Goal: Contribute content

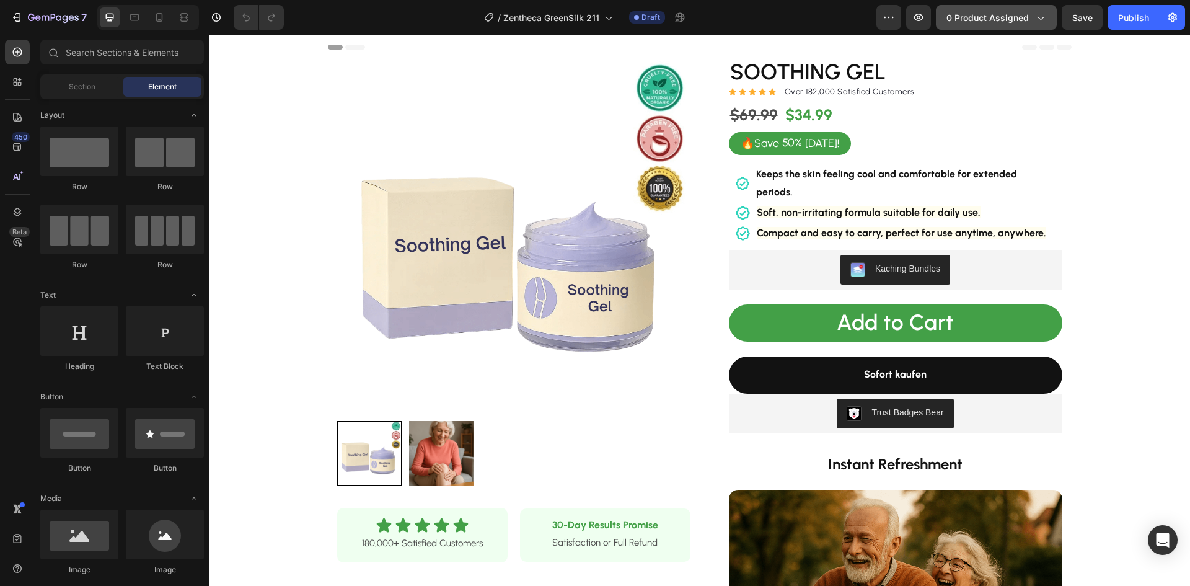
click at [993, 20] on span "0 product assigned" at bounding box center [988, 17] width 82 height 13
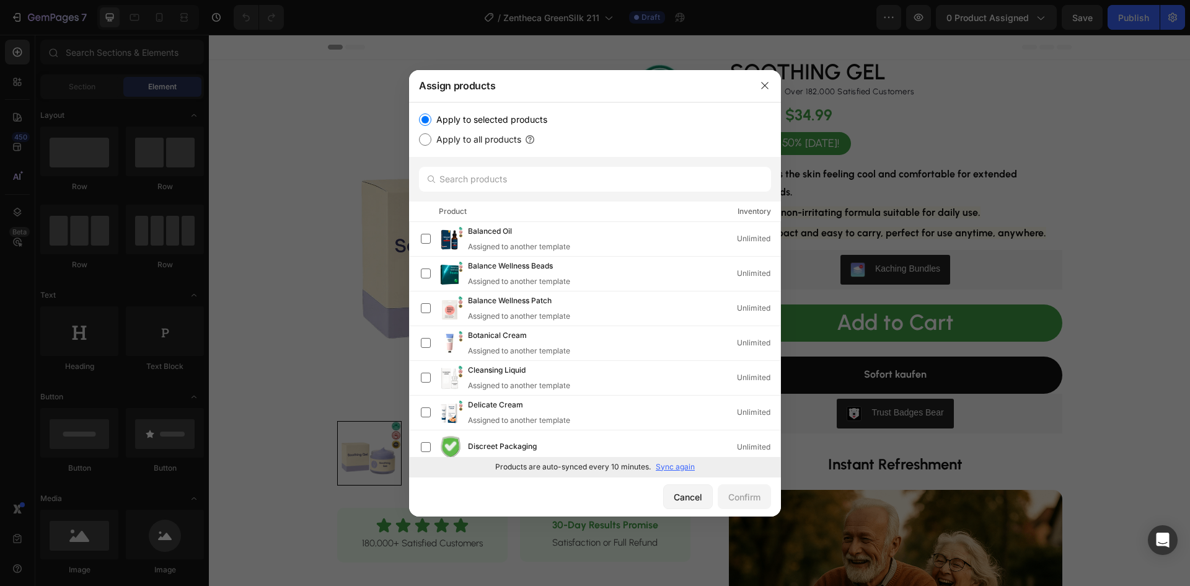
click at [671, 463] on p "Sync again" at bounding box center [675, 466] width 39 height 11
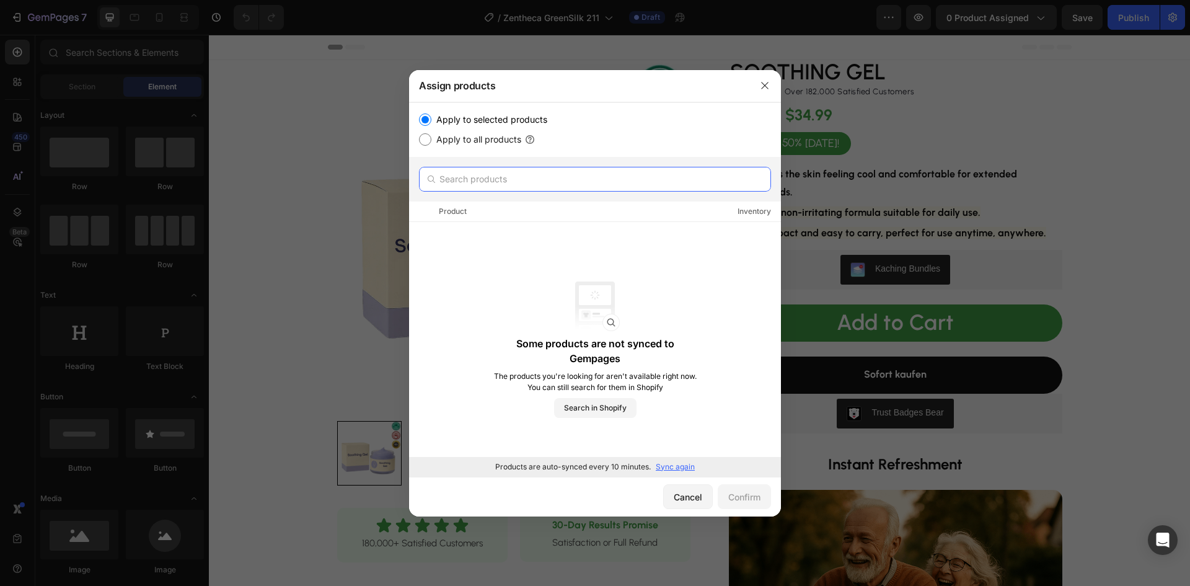
click at [494, 174] on input "text" at bounding box center [595, 179] width 352 height 25
paste input "Brightening mask stick"
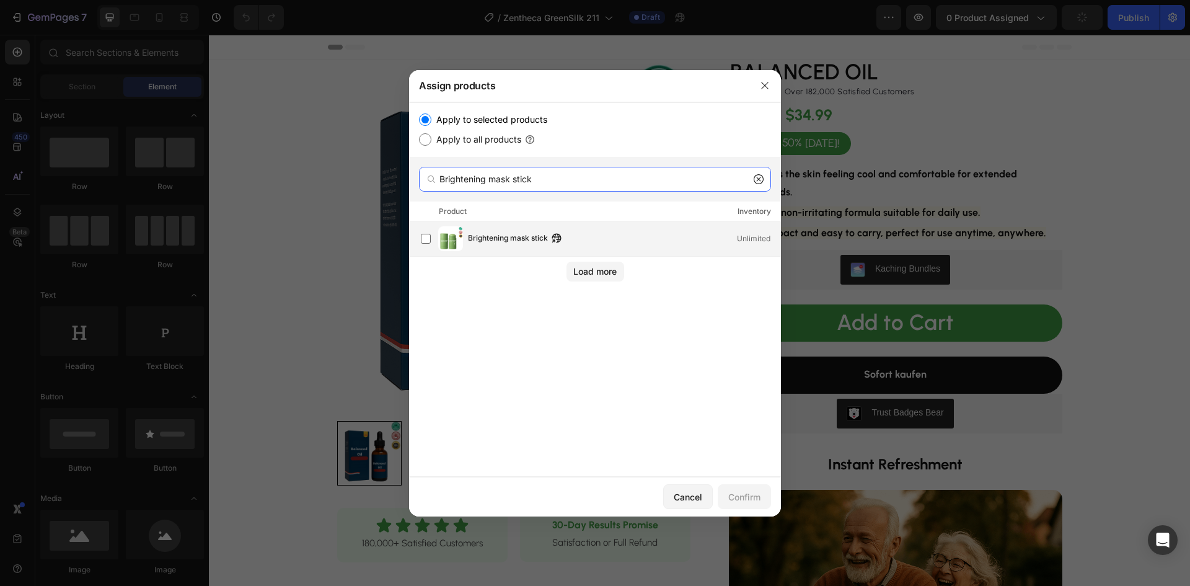
type input "Brightening mask stick"
click at [483, 240] on span "Brightening mask stick" at bounding box center [508, 239] width 80 height 14
click at [753, 497] on div "Confirm" at bounding box center [745, 496] width 32 height 13
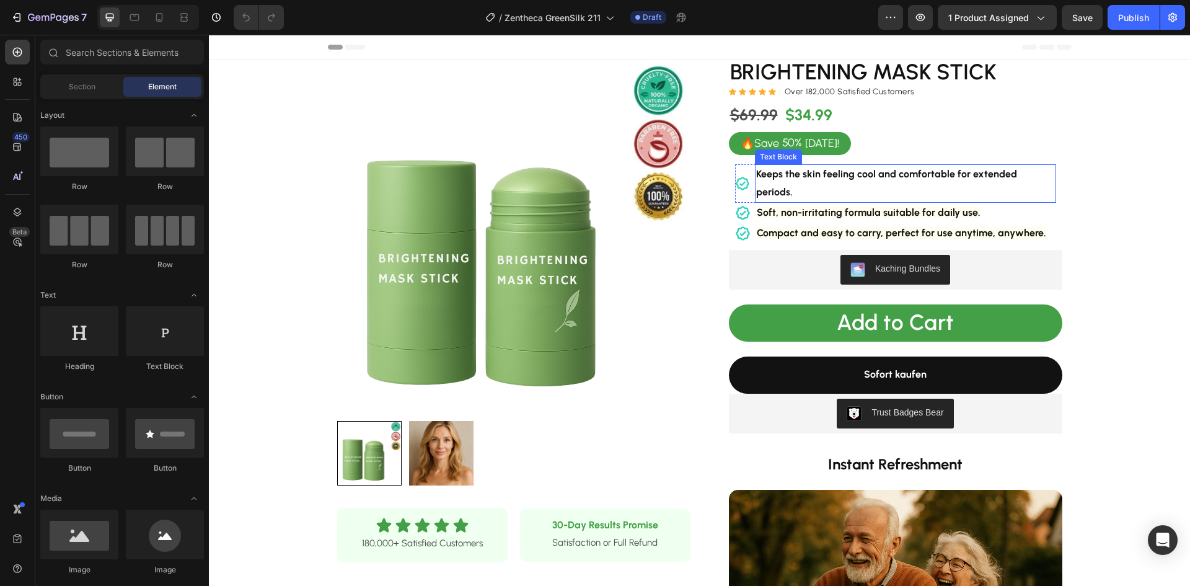
click at [825, 174] on strong "Keeps the skin feeling cool and comfortable for extended periods." at bounding box center [886, 183] width 261 height 30
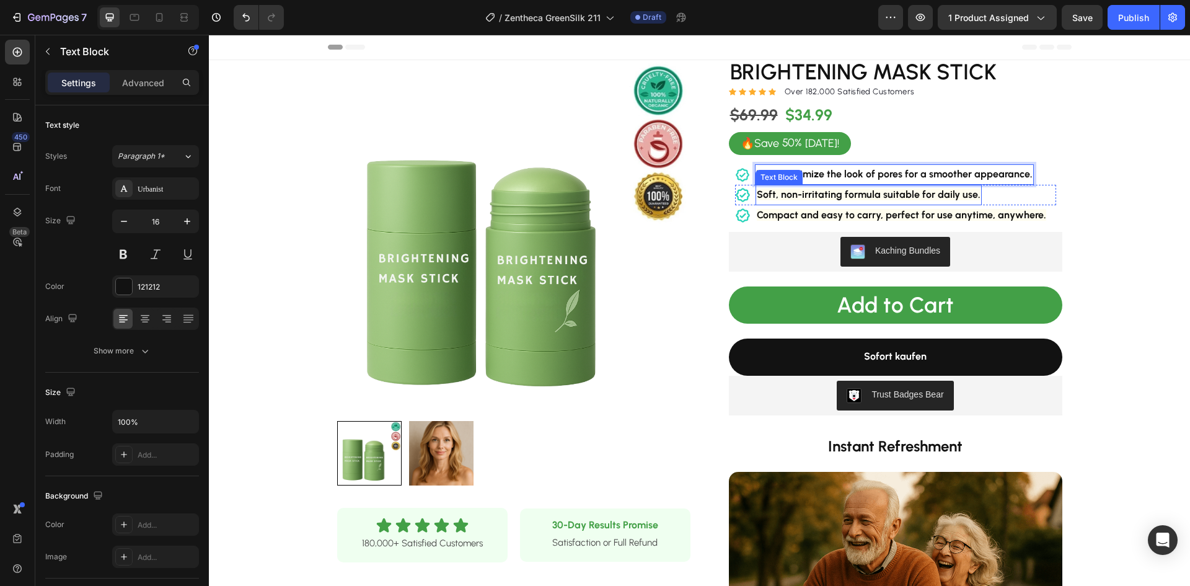
click at [817, 195] on strong "Soft, non-irritating formula suitable for daily use." at bounding box center [869, 194] width 224 height 12
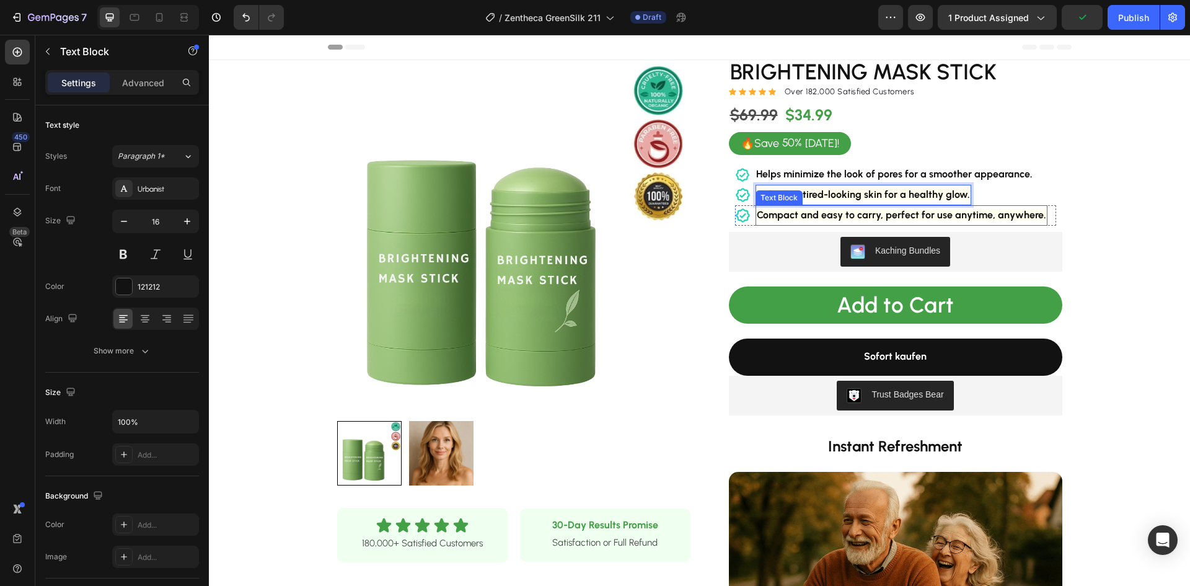
click at [818, 215] on strong "Compact and easy to carry, perfect for use anytime, anywhere." at bounding box center [902, 215] width 290 height 12
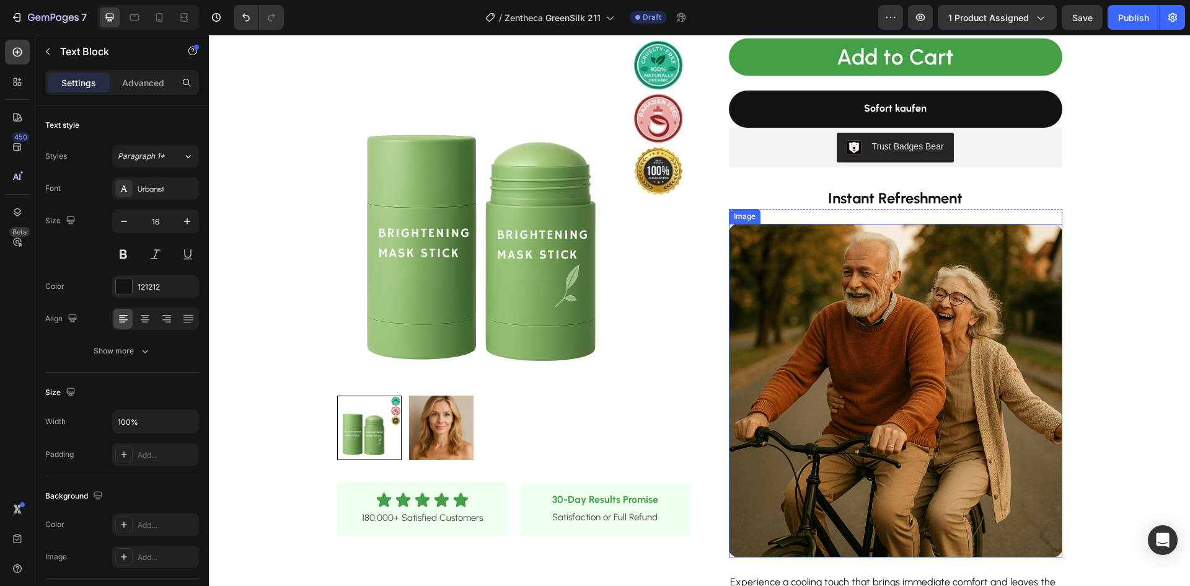
scroll to position [186, 0]
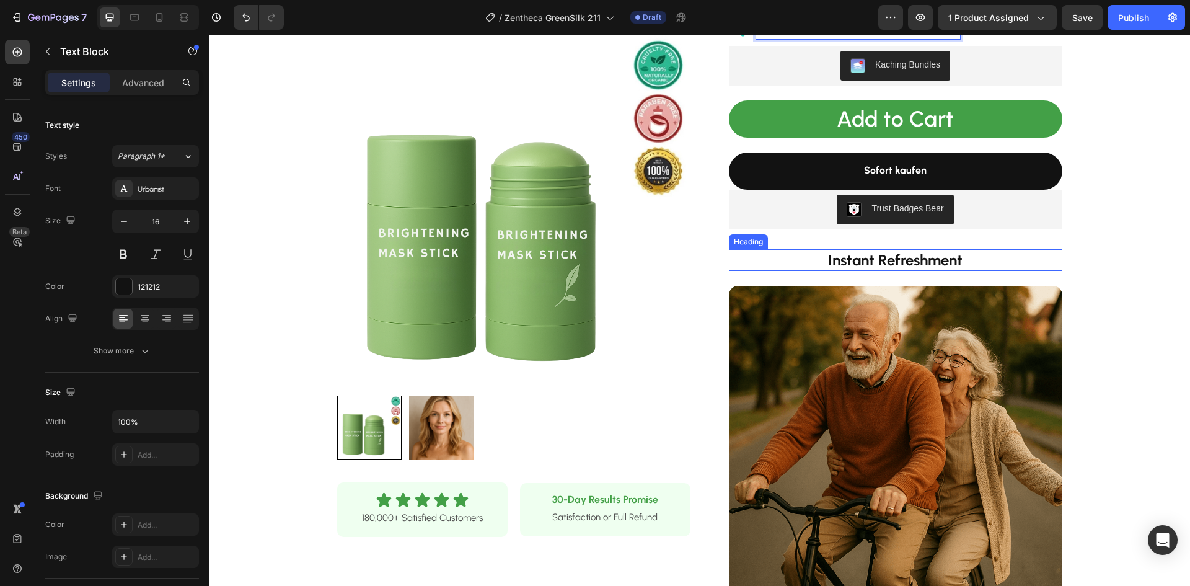
click at [868, 260] on strong "Instant Refreshment" at bounding box center [895, 260] width 135 height 18
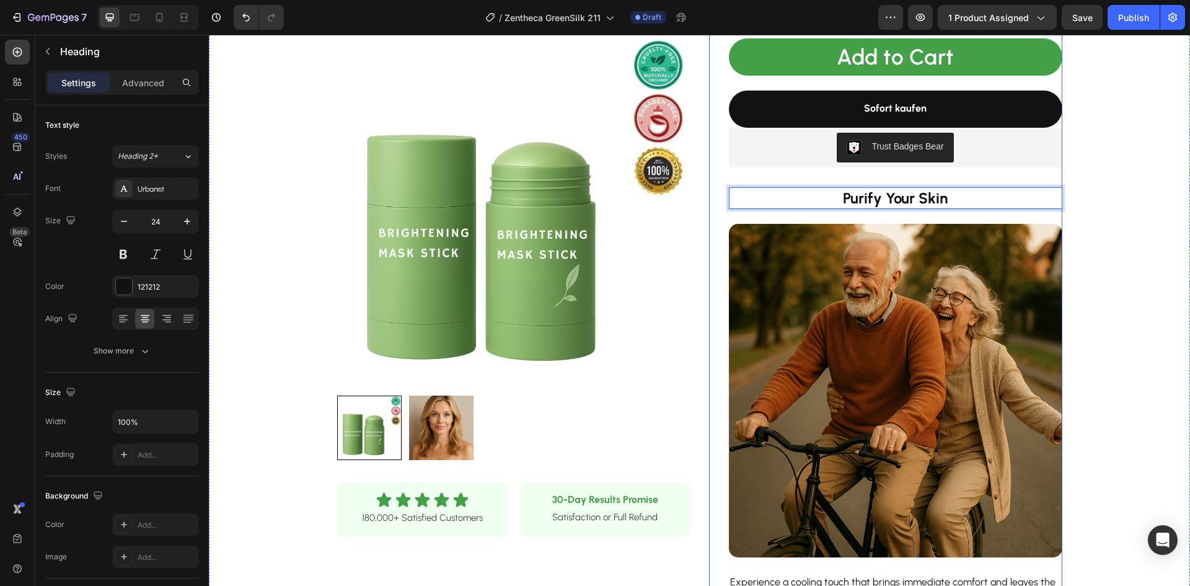
scroll to position [434, 0]
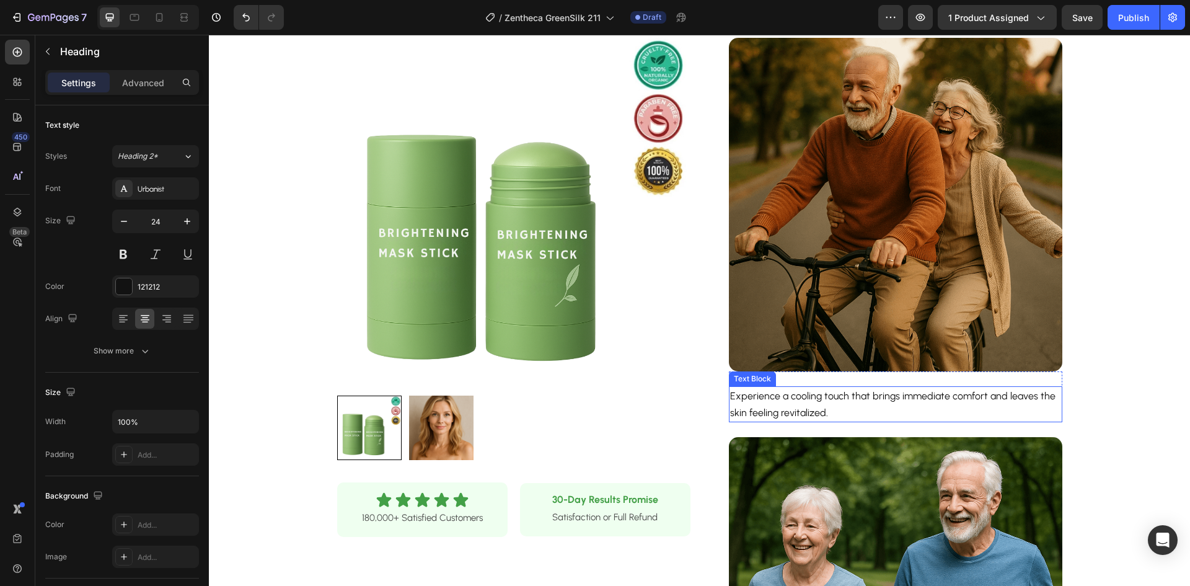
click at [797, 405] on p "Experience a cooling touch that brings immediate comfort and leaves the skin fe…" at bounding box center [895, 404] width 331 height 33
click at [807, 396] on span "GreenSilk™ Green Tea Mask Stick helps draw out excess oil and surface buildup, …" at bounding box center [890, 404] width 321 height 29
drag, startPoint x: 831, startPoint y: 396, endPoint x: 774, endPoint y: 399, distance: 57.7
click at [771, 398] on span "GreenSilk™ Green Tea Mask Stick helps draw out excess oil and surface buildup, …" at bounding box center [890, 404] width 321 height 29
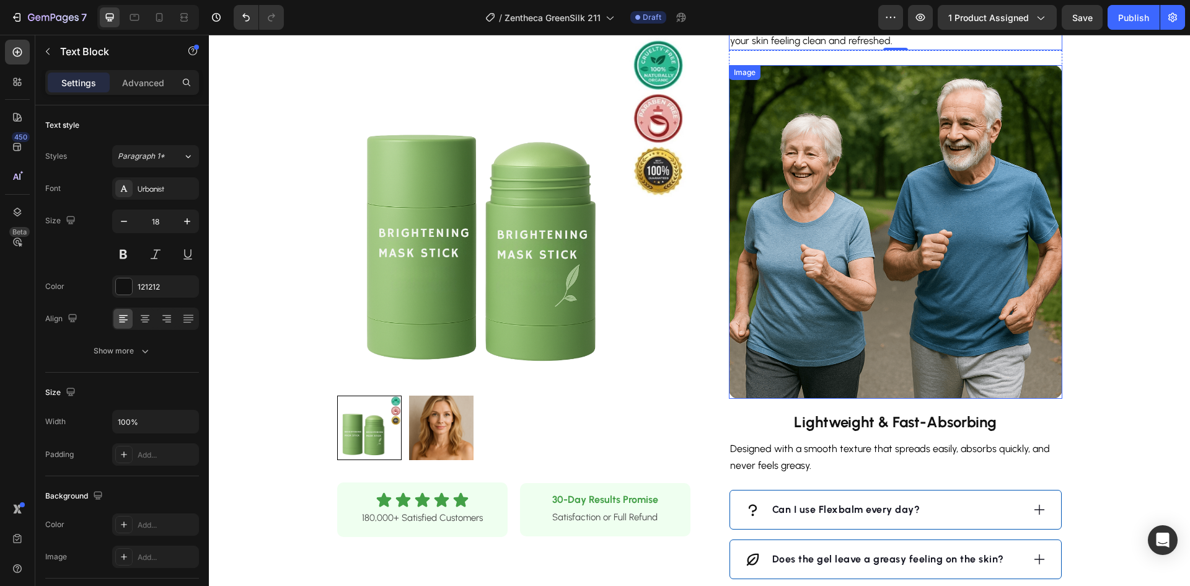
scroll to position [868, 0]
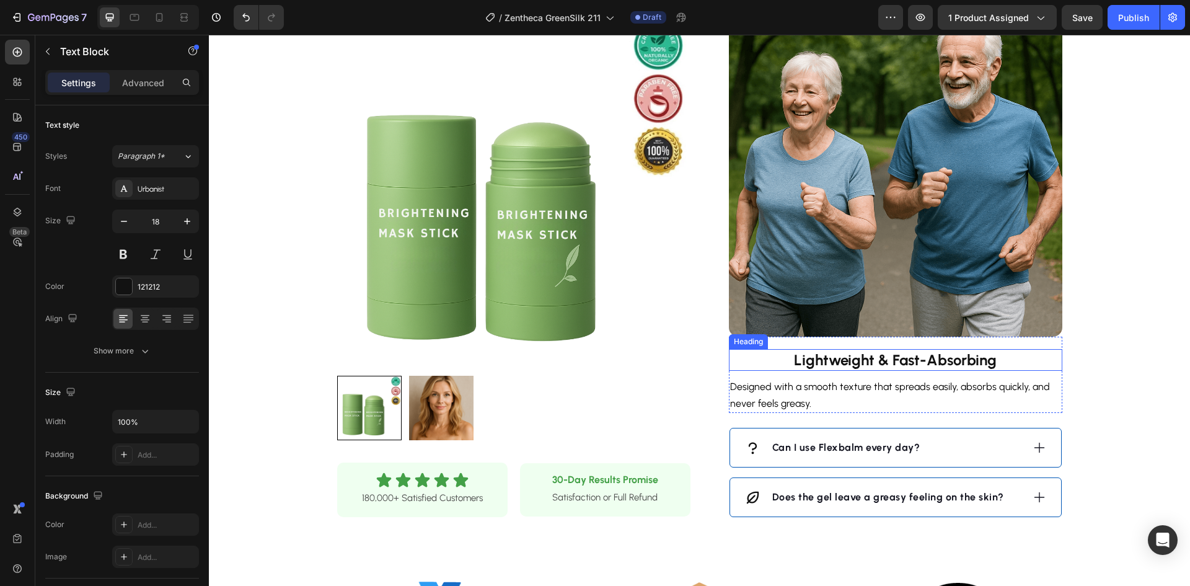
click at [867, 355] on strong "Lightweight & Fast-Absorbing" at bounding box center [895, 360] width 203 height 18
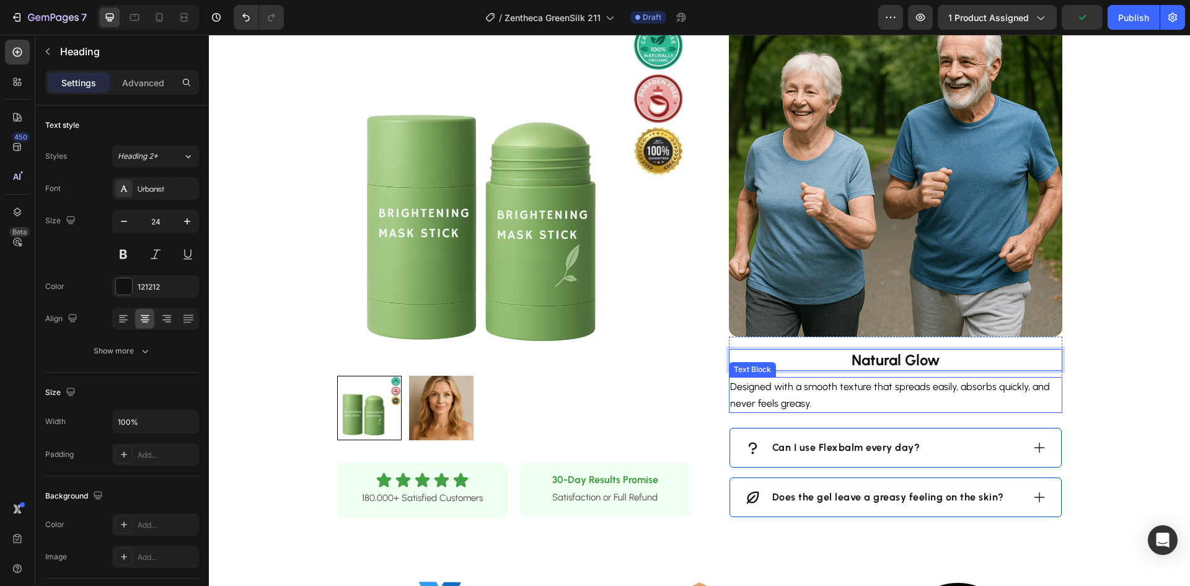
click at [792, 391] on span "Designed with a smooth texture that spreads easily, absorbs quickly, and never …" at bounding box center [890, 395] width 320 height 29
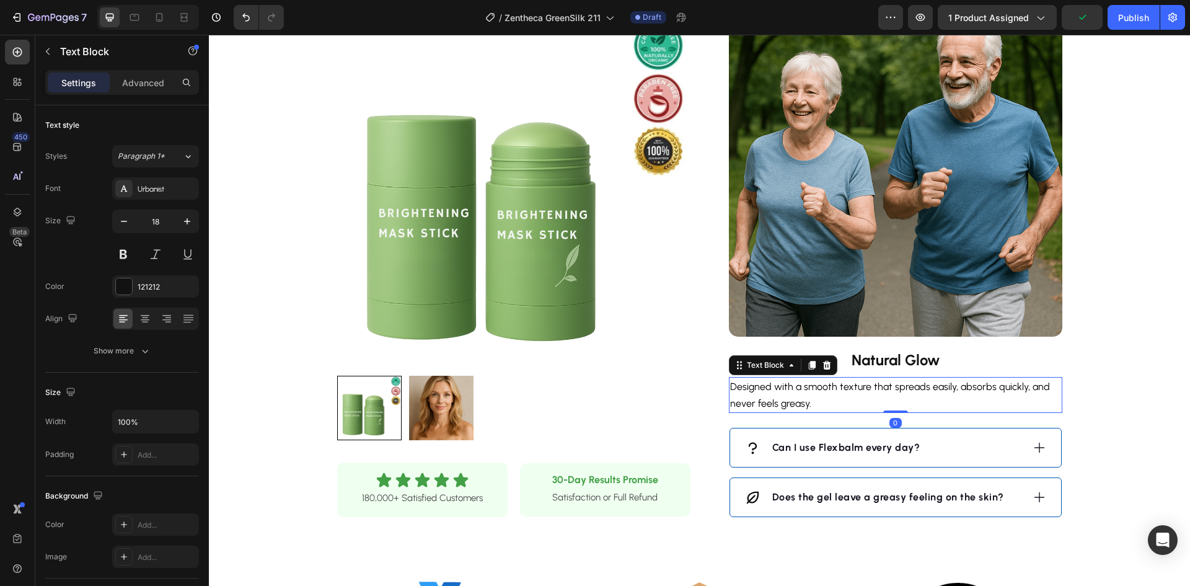
click at [792, 387] on span "Designed with a smooth texture that spreads easily, absorbs quickly, and never …" at bounding box center [890, 395] width 320 height 29
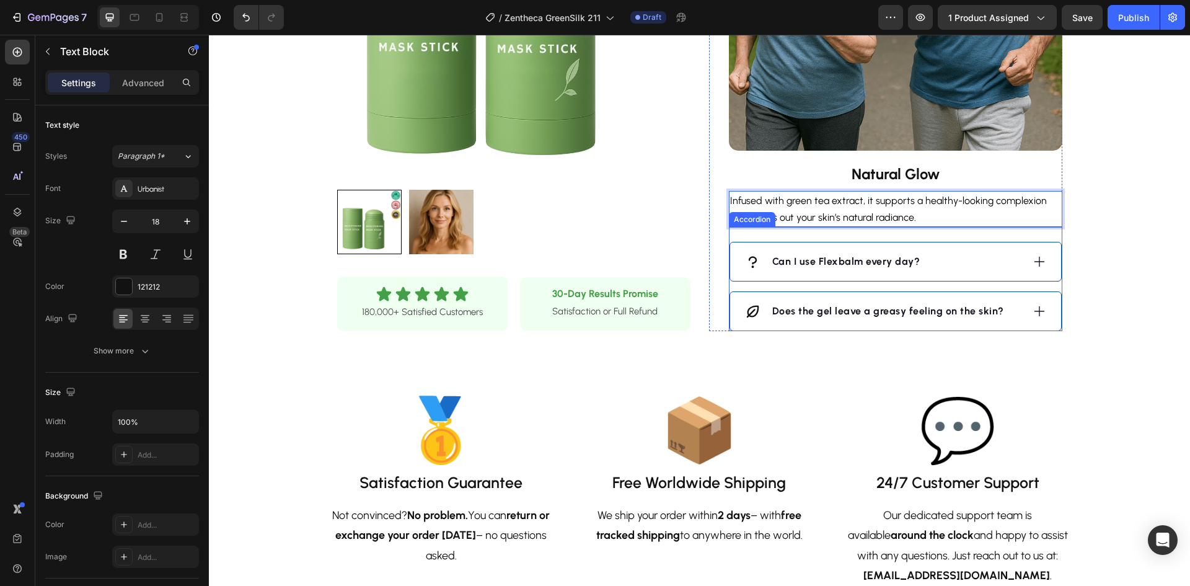
click at [948, 257] on div "Can I use Flexbalm every day?" at bounding box center [884, 261] width 278 height 19
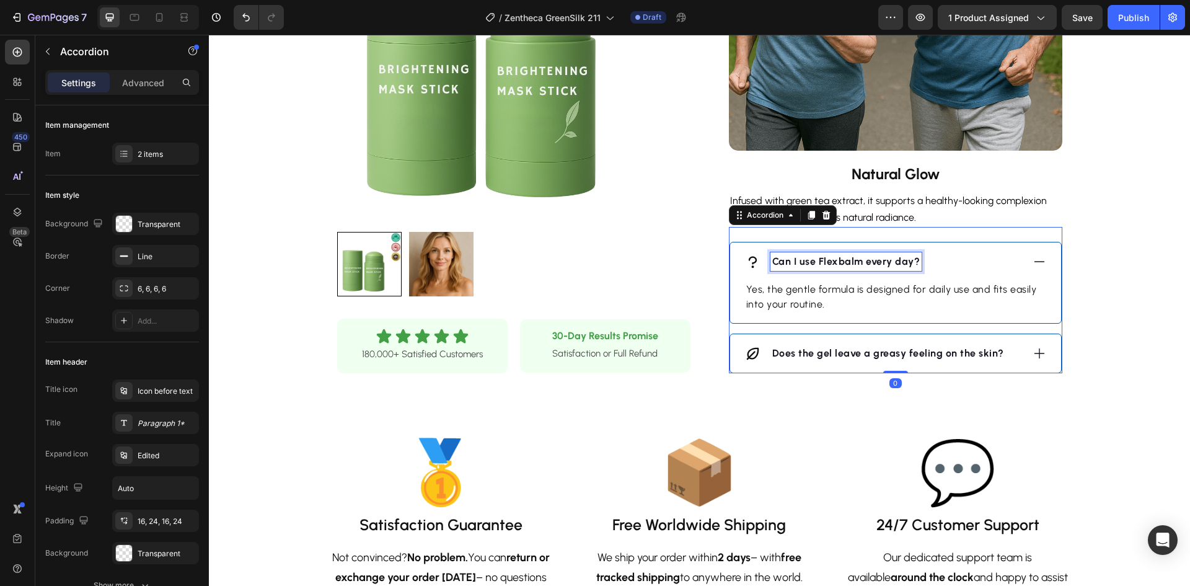
click at [848, 262] on strong "Can I use Flexbalm every day?" at bounding box center [847, 261] width 148 height 12
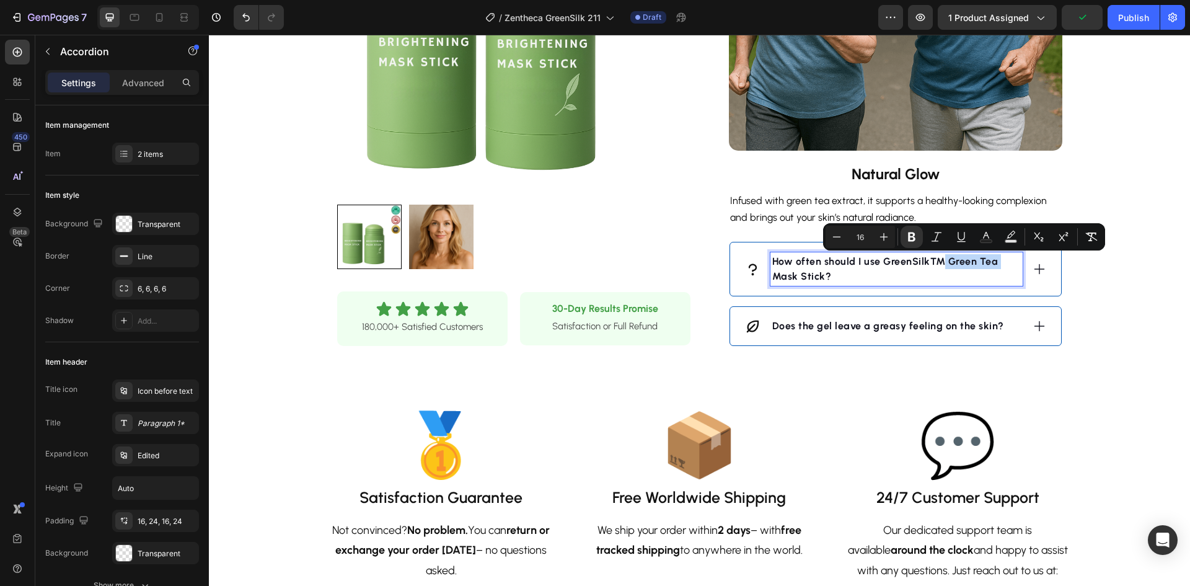
drag, startPoint x: 770, startPoint y: 275, endPoint x: 939, endPoint y: 262, distance: 169.1
click at [939, 262] on strong "How often should I use GreenSilk™ Green Tea Mask Stick?" at bounding box center [886, 268] width 226 height 27
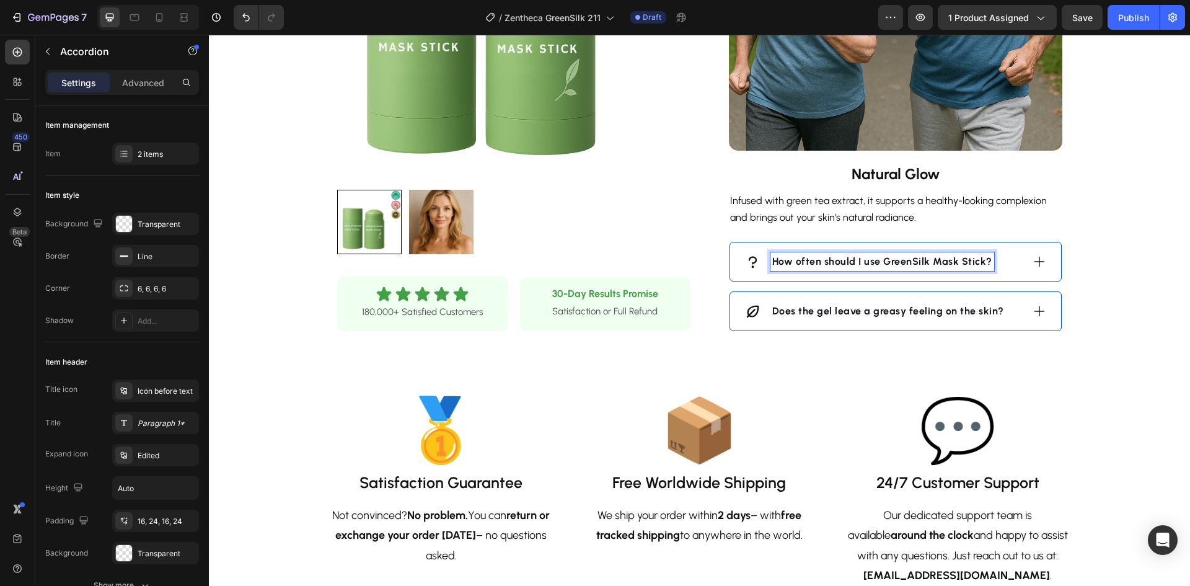
drag, startPoint x: 1035, startPoint y: 261, endPoint x: 957, endPoint y: 272, distance: 79.5
click at [1036, 260] on icon at bounding box center [1040, 262] width 14 height 14
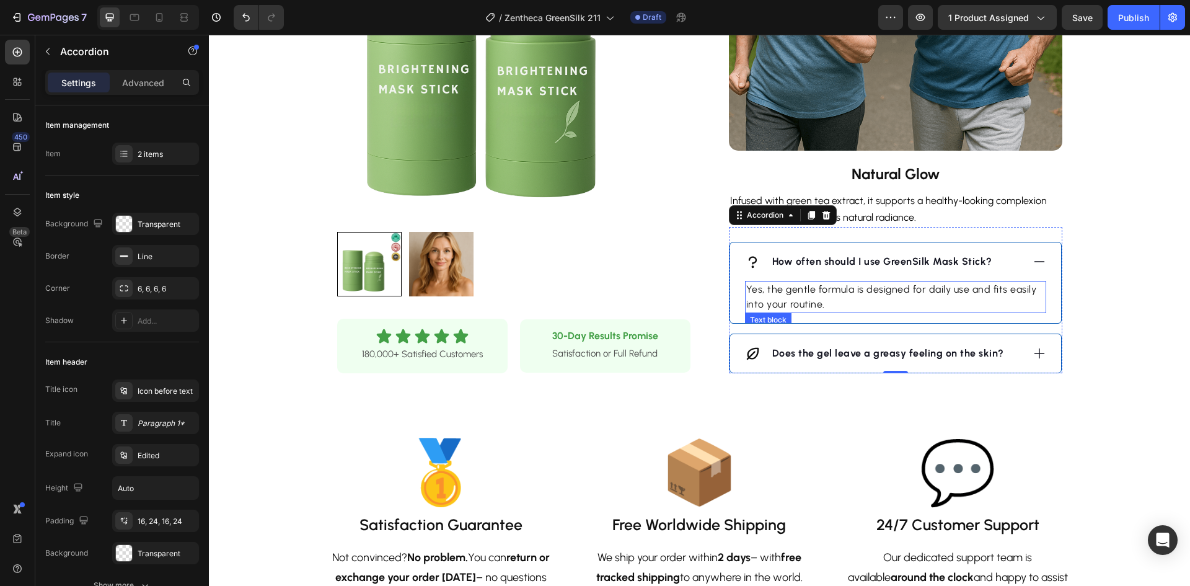
click at [868, 289] on p "Yes, the gentle formula is designed for daily use and fits easily into your rou…" at bounding box center [896, 297] width 299 height 30
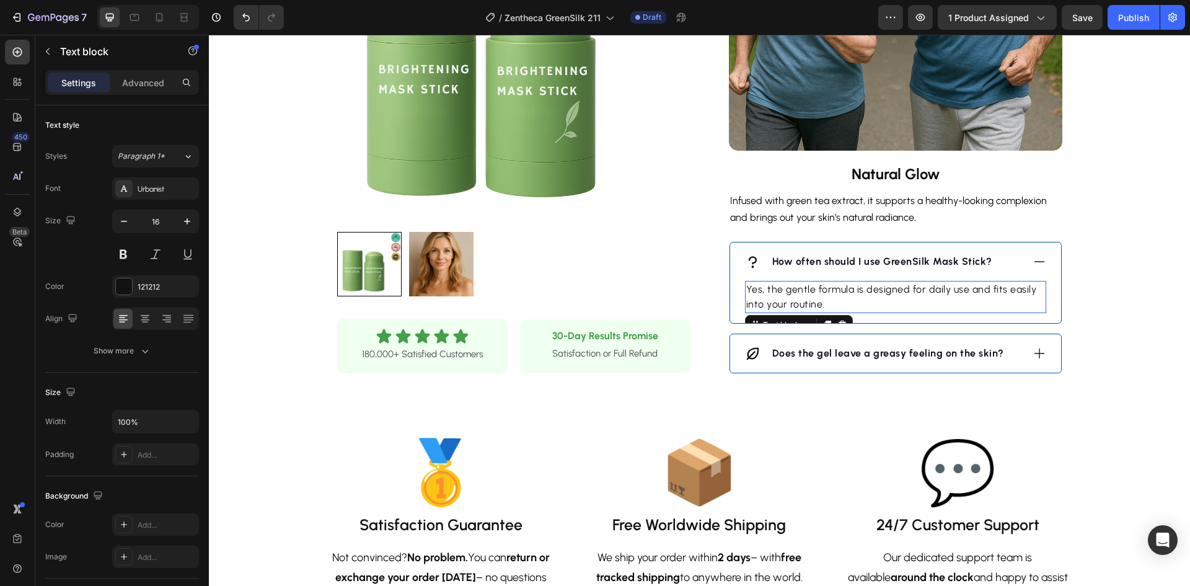
click at [867, 289] on p "Yes, the gentle formula is designed for daily use and fits easily into your rou…" at bounding box center [896, 297] width 299 height 30
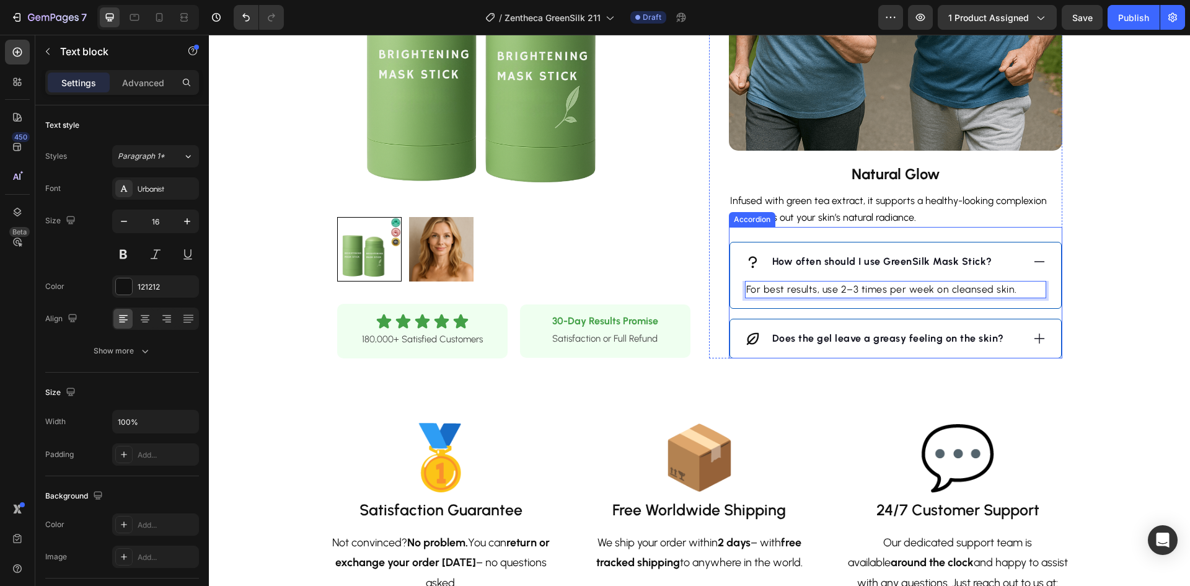
click at [1039, 335] on icon at bounding box center [1040, 339] width 14 height 14
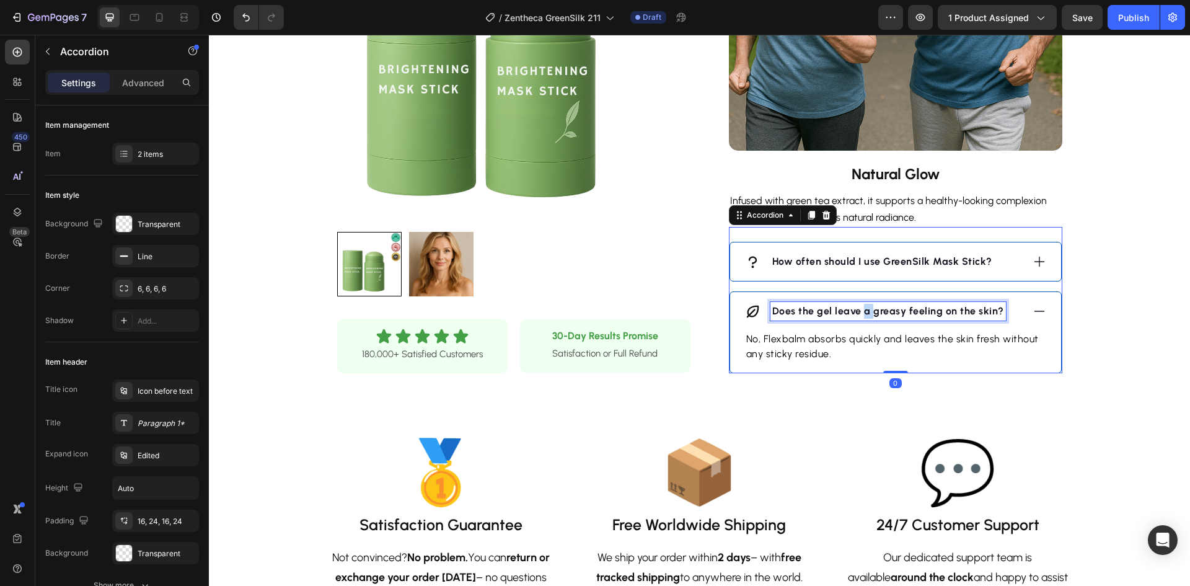
click at [857, 315] on strong "Does the gel leave a greasy feeling on the skin?" at bounding box center [889, 311] width 232 height 12
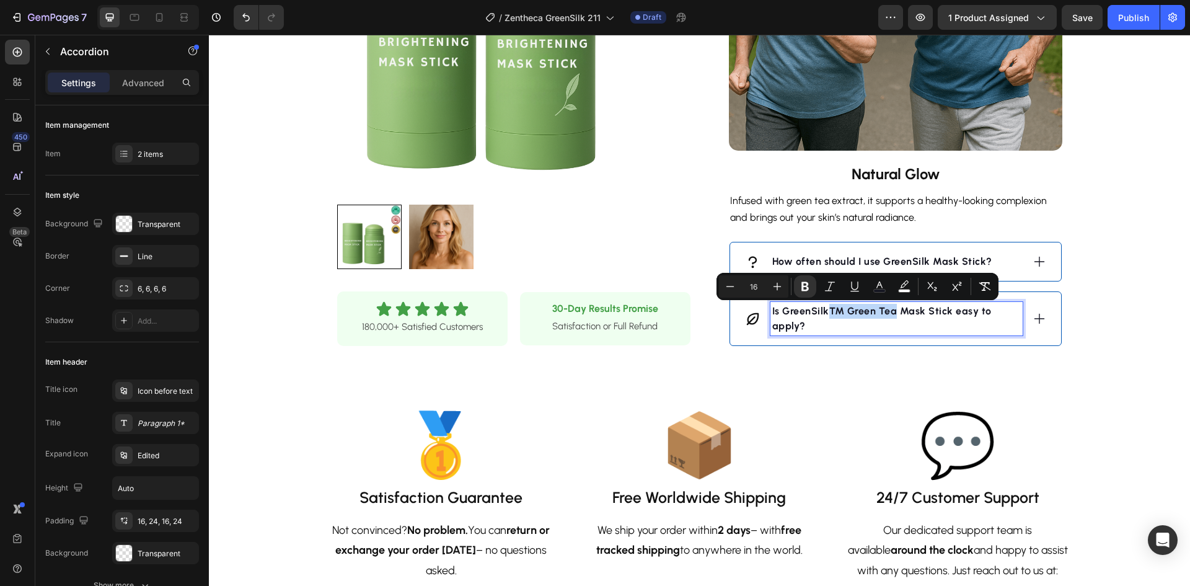
drag, startPoint x: 892, startPoint y: 311, endPoint x: 830, endPoint y: 312, distance: 62.0
click at [830, 312] on strong "Is GreenSilk™ Green Tea Mask Stick easy to apply?" at bounding box center [882, 318] width 219 height 27
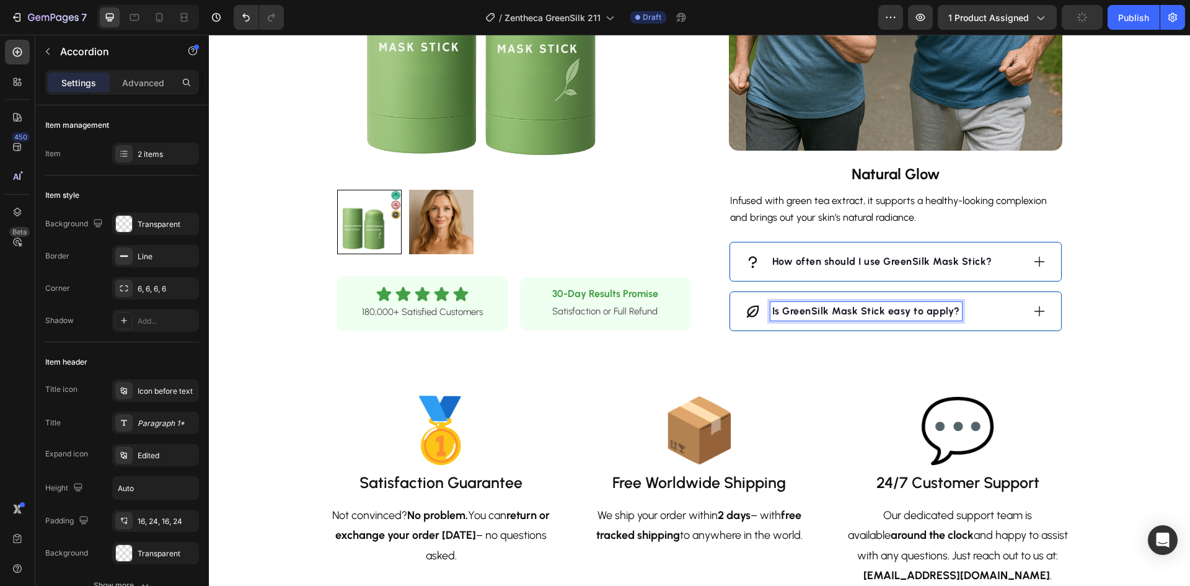
click at [1041, 310] on div "Is GreenSilk Mask Stick easy to apply?" at bounding box center [895, 311] width 331 height 38
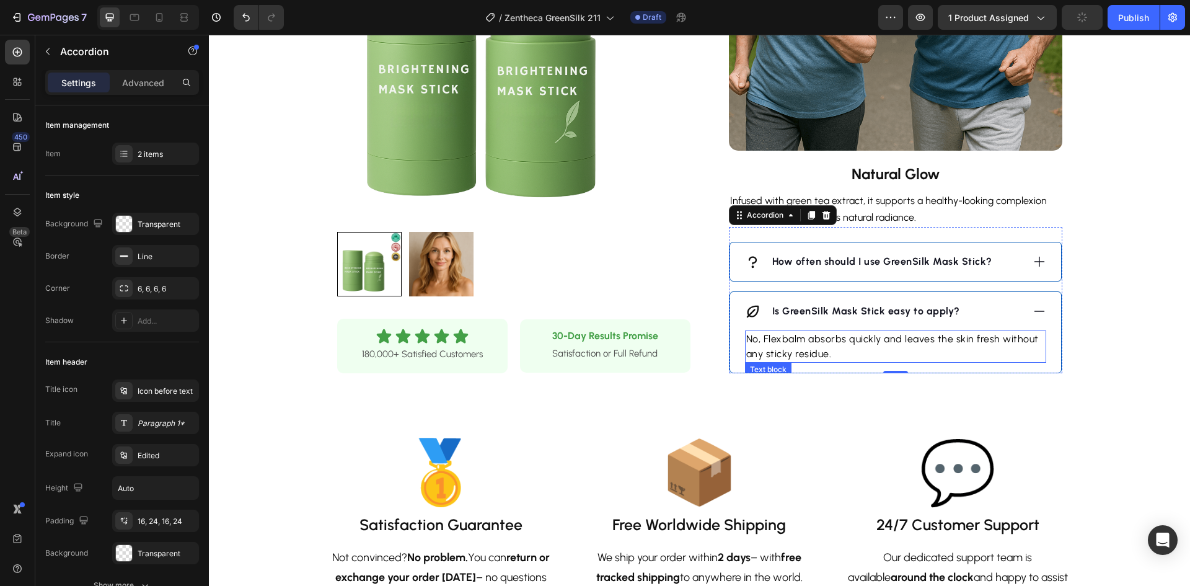
click at [868, 340] on span "No, Flexbalm absorbs quickly and leaves the skin fresh without any sticky resid…" at bounding box center [893, 346] width 293 height 27
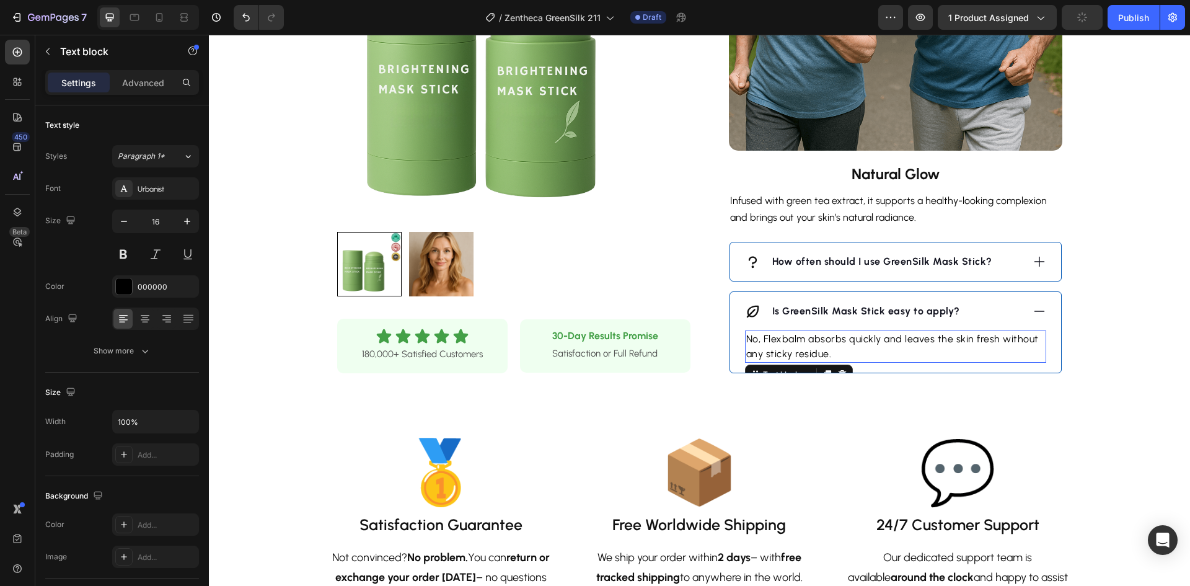
click at [868, 340] on span "No, Flexbalm absorbs quickly and leaves the skin fresh without any sticky resid…" at bounding box center [893, 346] width 293 height 27
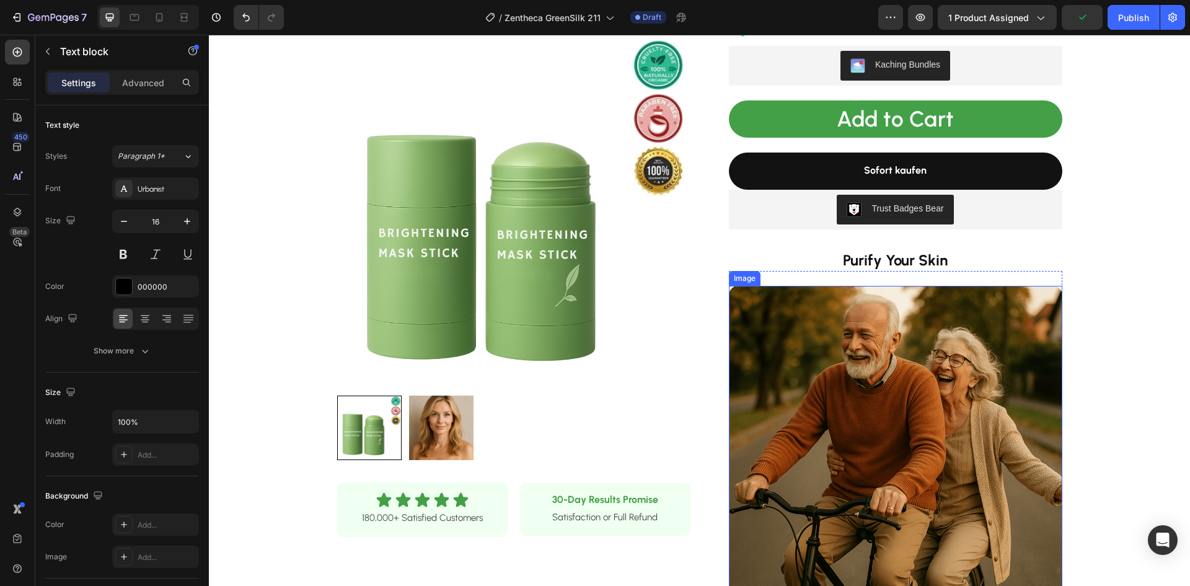
scroll to position [372, 0]
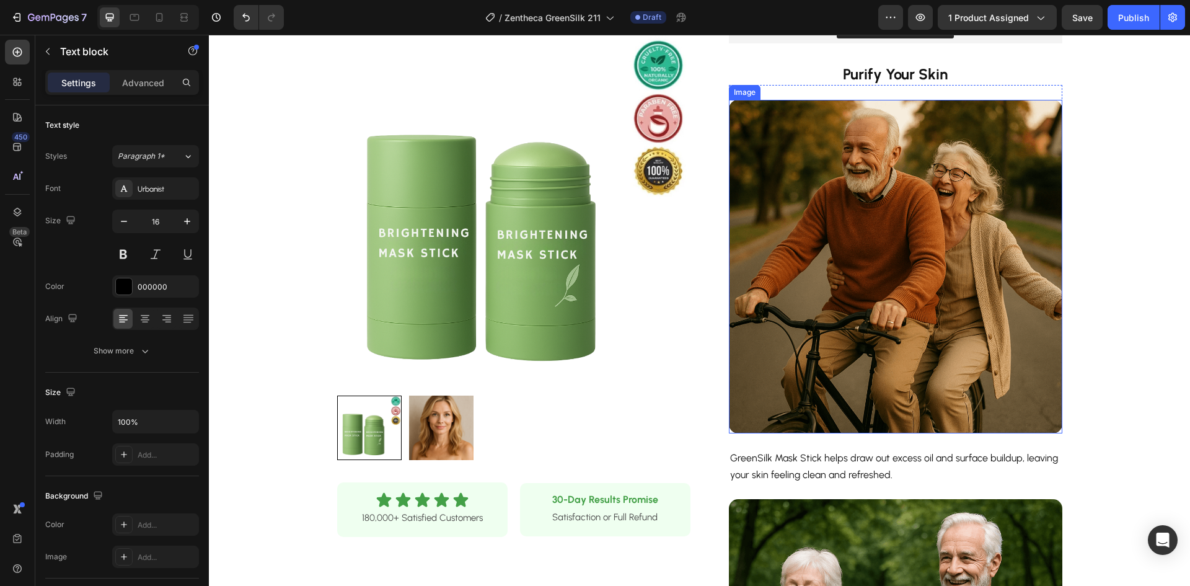
click at [821, 220] on img at bounding box center [896, 267] width 334 height 334
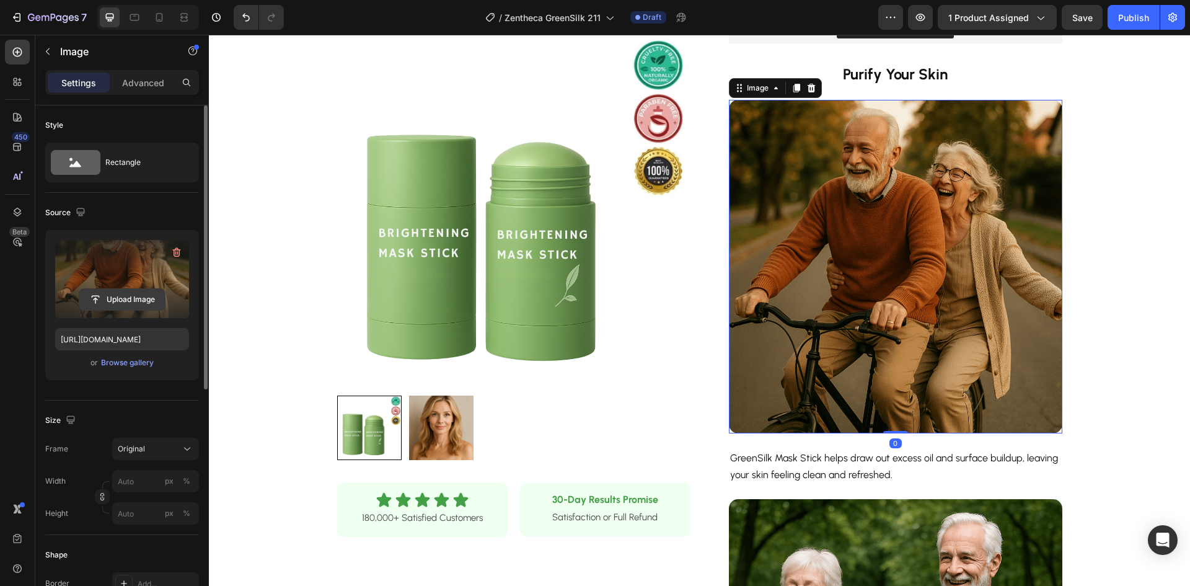
click at [109, 299] on input "file" at bounding box center [122, 299] width 86 height 21
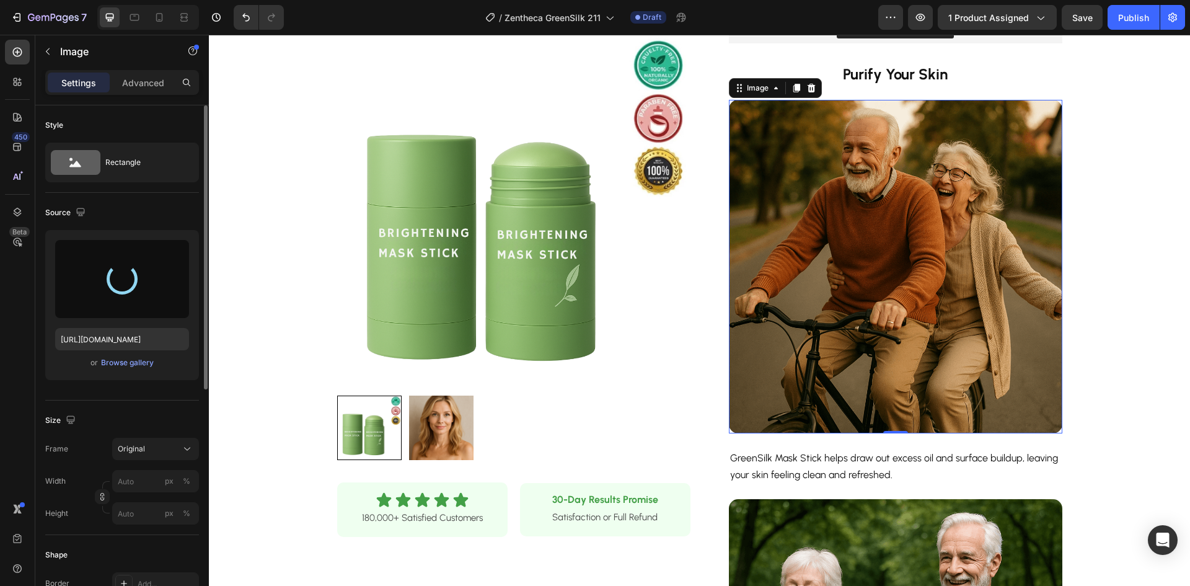
type input "[URL][DOMAIN_NAME]"
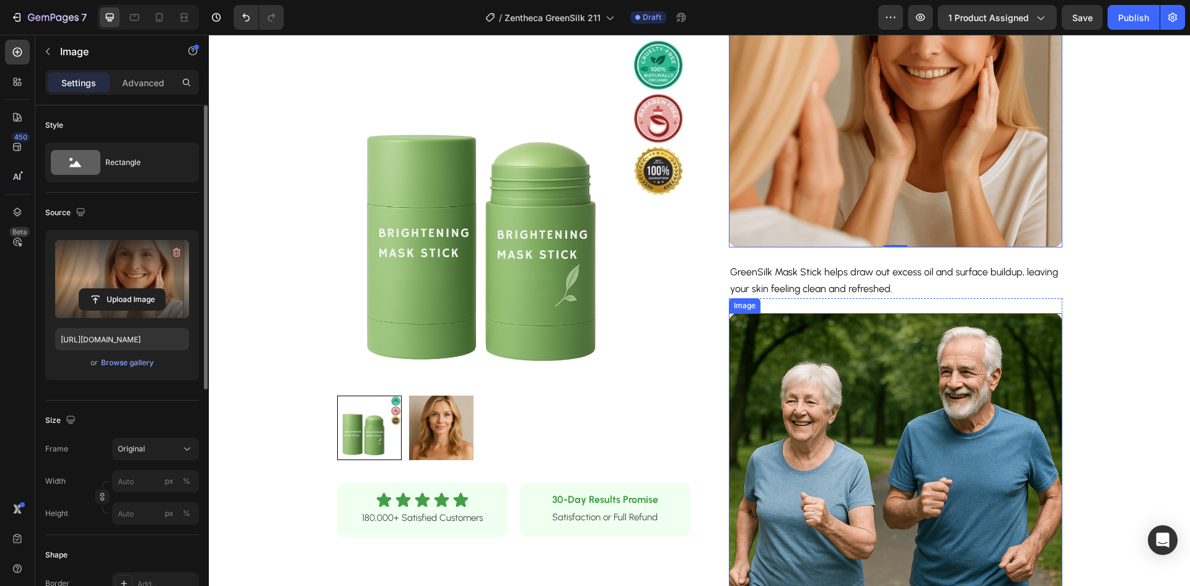
scroll to position [620, 0]
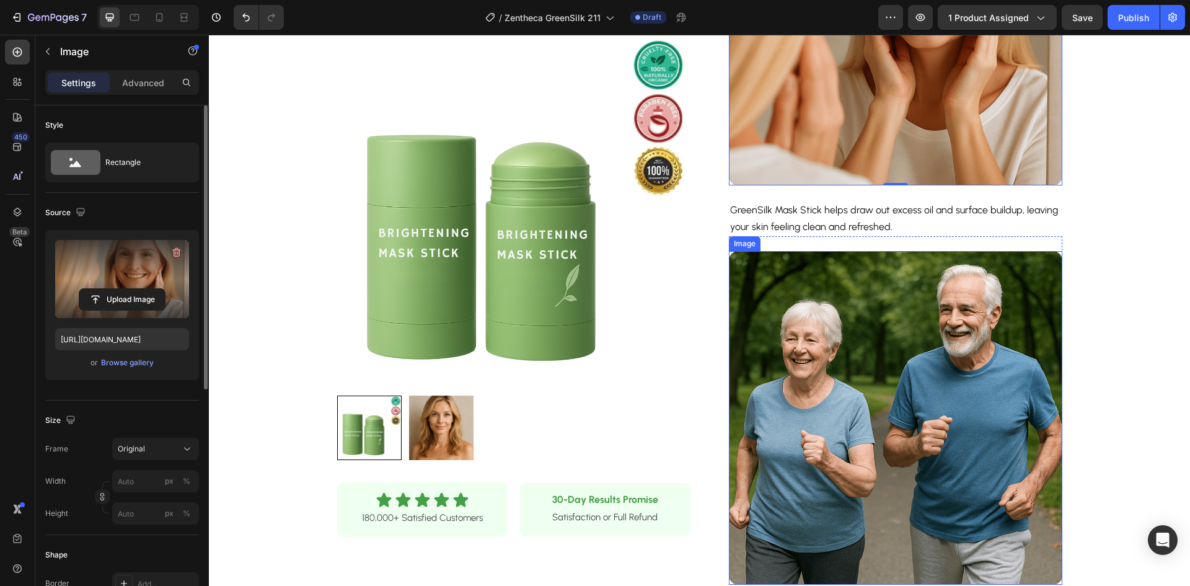
click at [866, 316] on img at bounding box center [896, 418] width 334 height 334
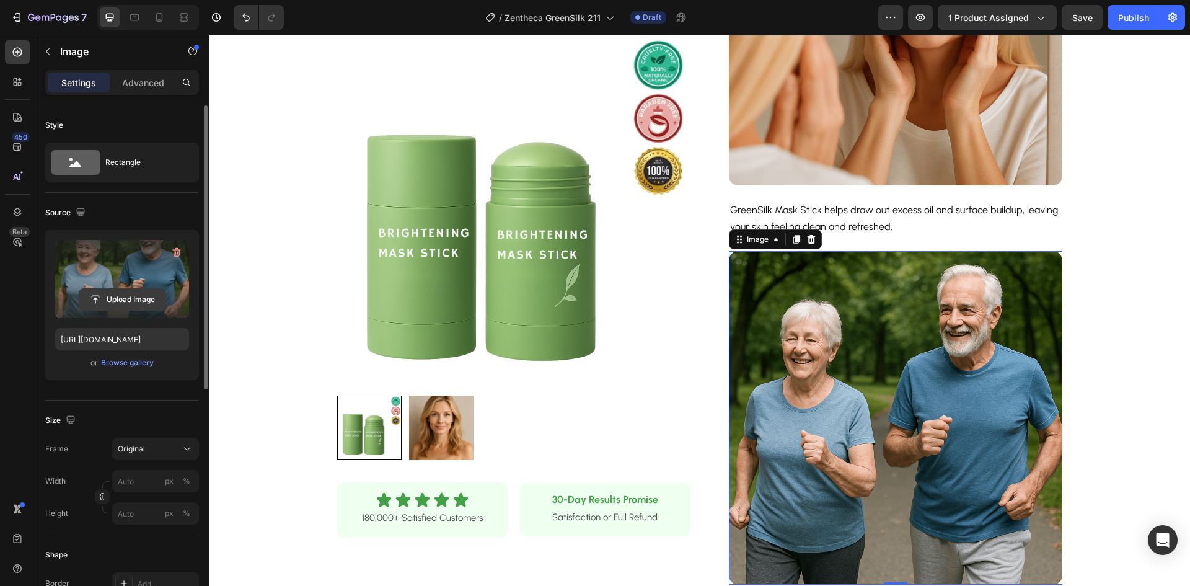
click at [118, 301] on input "file" at bounding box center [122, 299] width 86 height 21
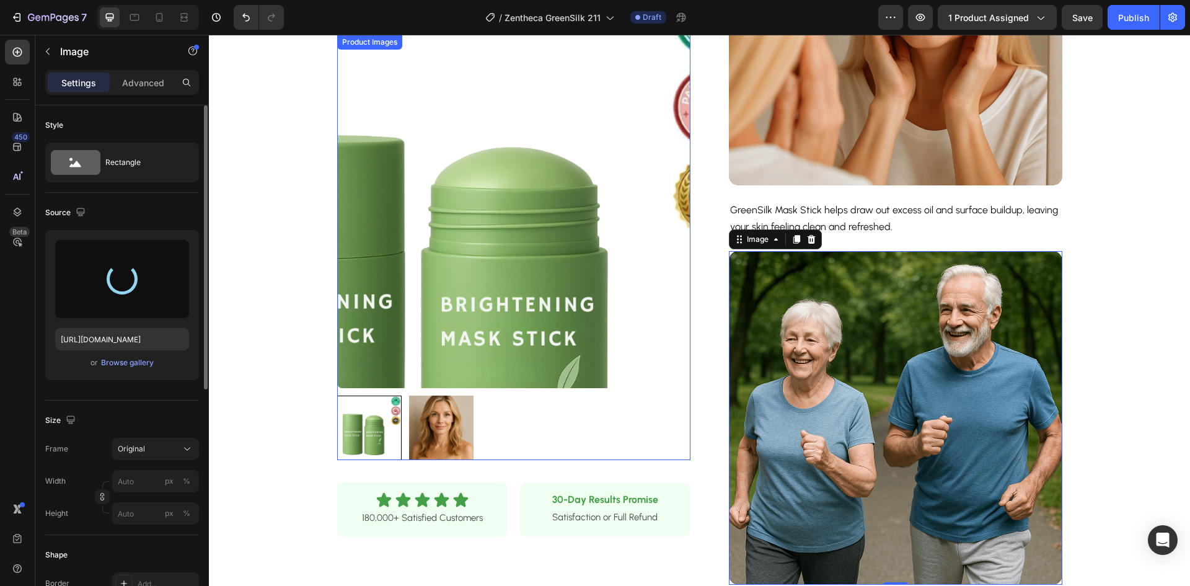
type input "[URL][DOMAIN_NAME]"
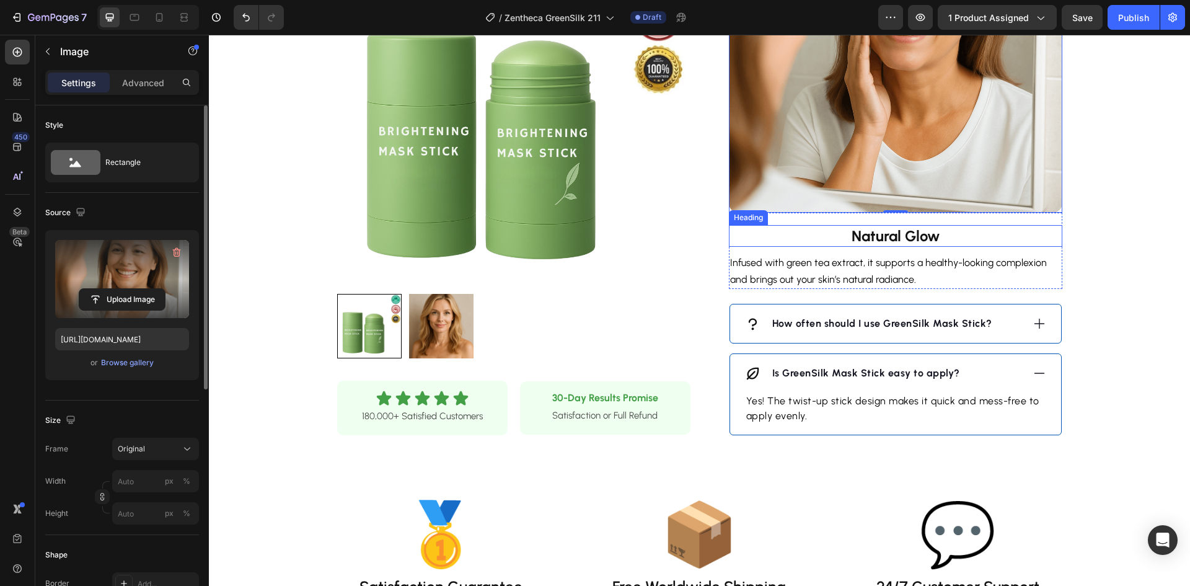
scroll to position [744, 0]
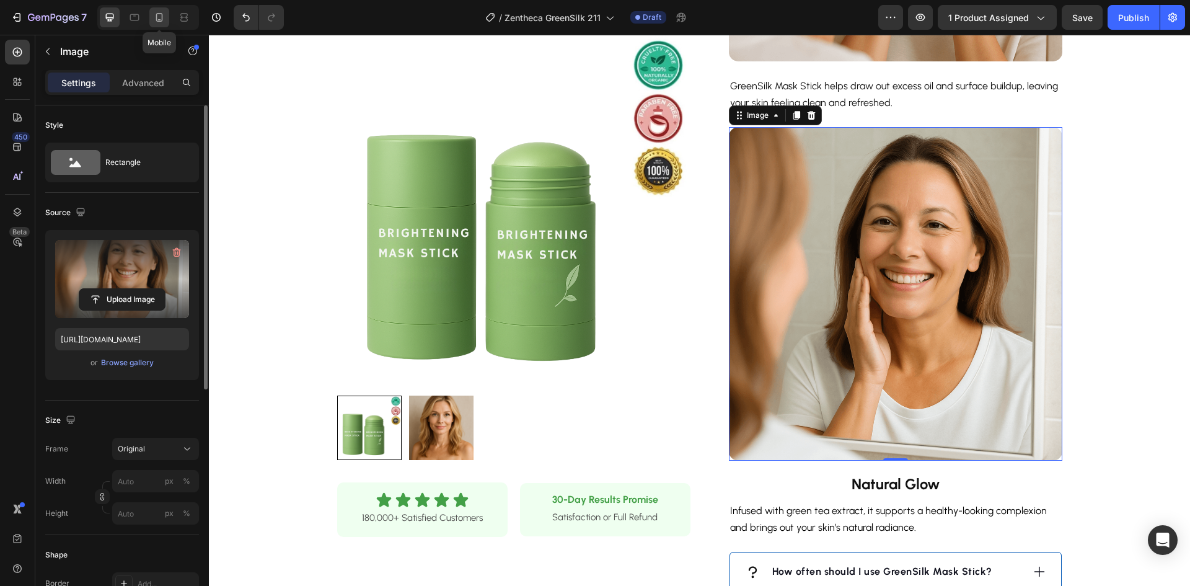
click at [156, 16] on icon at bounding box center [159, 17] width 12 height 12
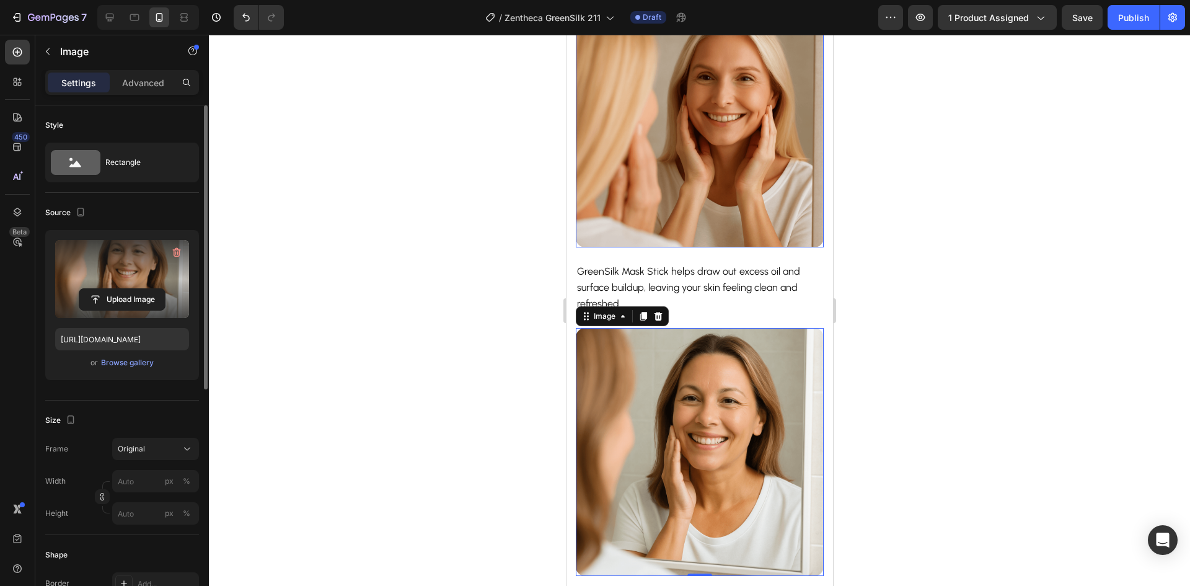
scroll to position [831, 0]
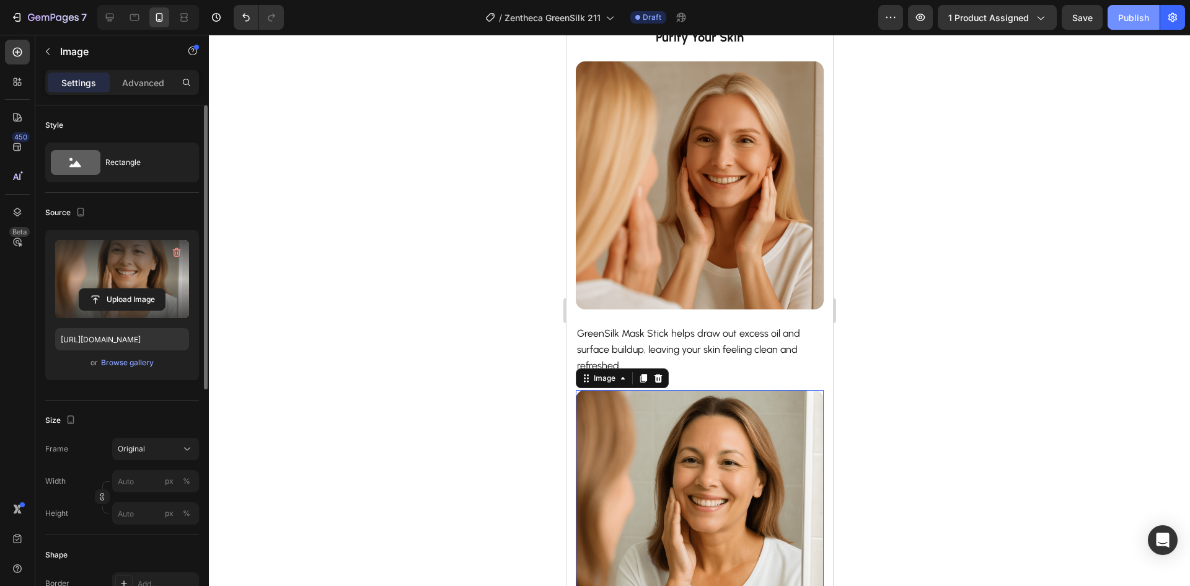
click at [1151, 16] on button "Publish" at bounding box center [1134, 17] width 52 height 25
